Goal: Find specific page/section: Find specific page/section

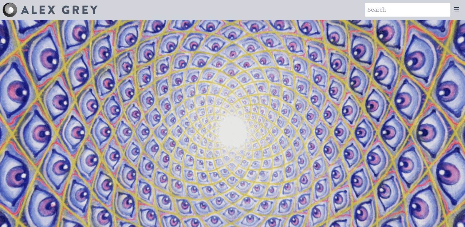
click at [458, 10] on icon at bounding box center [456, 9] width 7 height 7
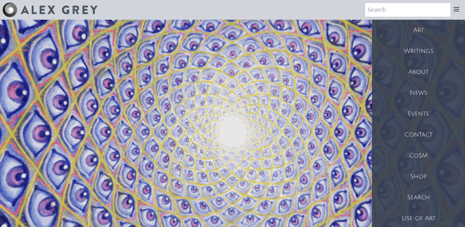
click at [421, 175] on div "Shop" at bounding box center [418, 176] width 93 height 21
click at [406, 174] on div "Shop" at bounding box center [418, 176] width 93 height 21
